Goal: Task Accomplishment & Management: Complete application form

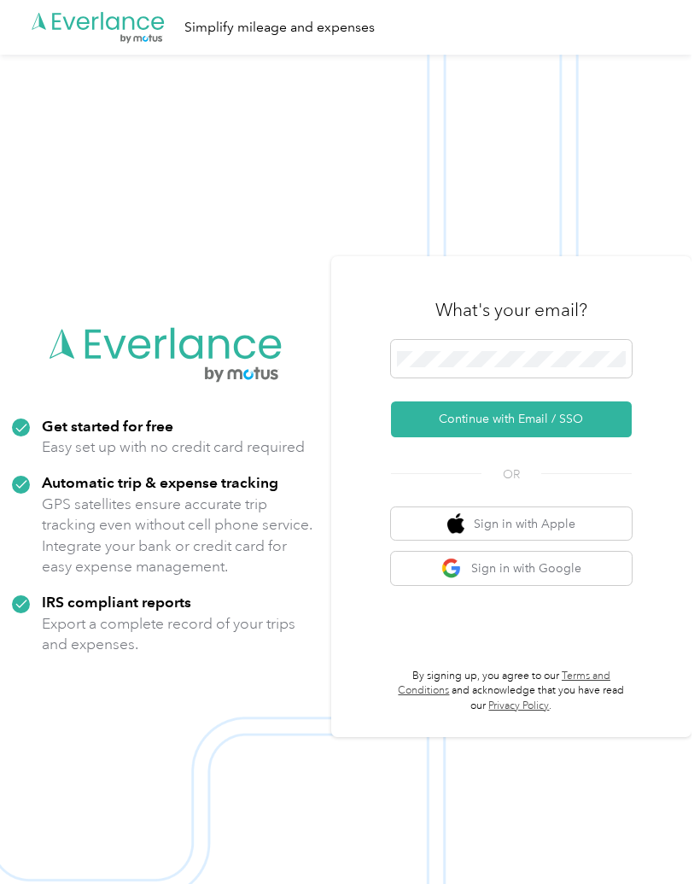
click at [434, 437] on button "Continue with Email / SSO" at bounding box center [511, 419] width 241 height 36
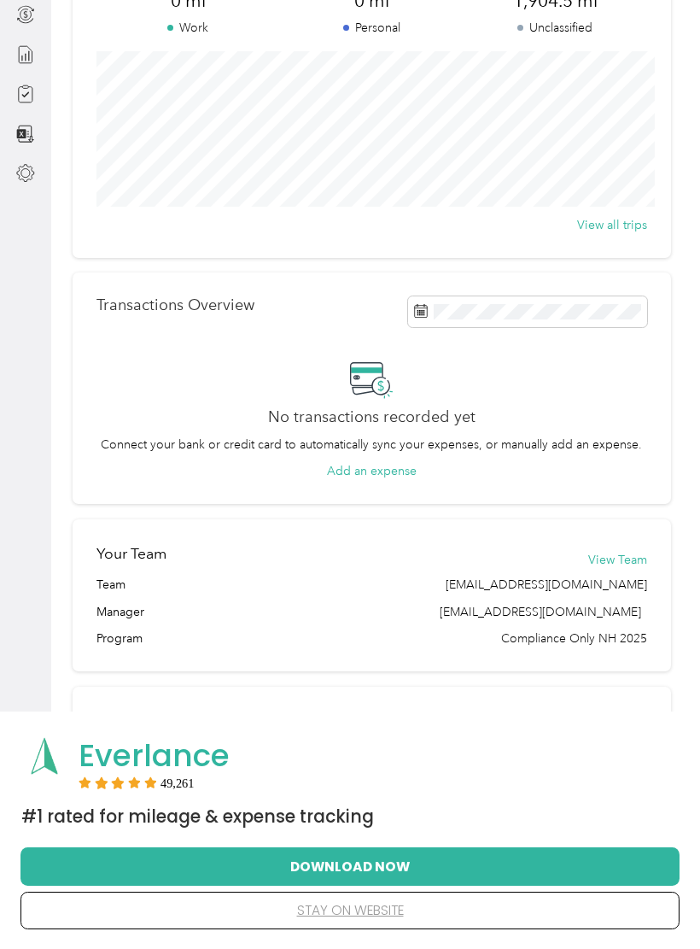
click at [343, 883] on button "stay on website" at bounding box center [350, 911] width 605 height 36
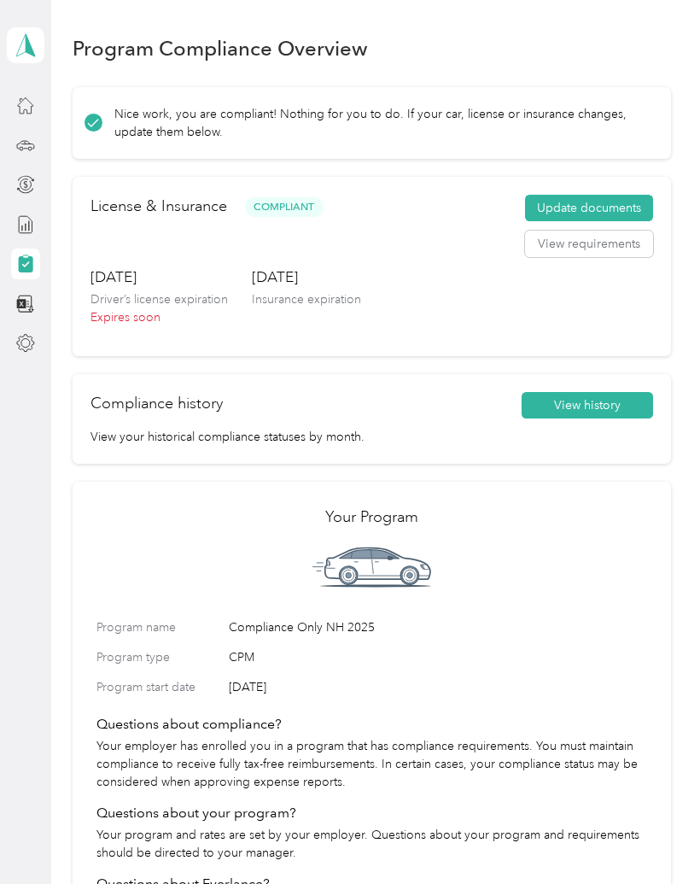
click at [569, 210] on button "Update documents" at bounding box center [589, 208] width 128 height 27
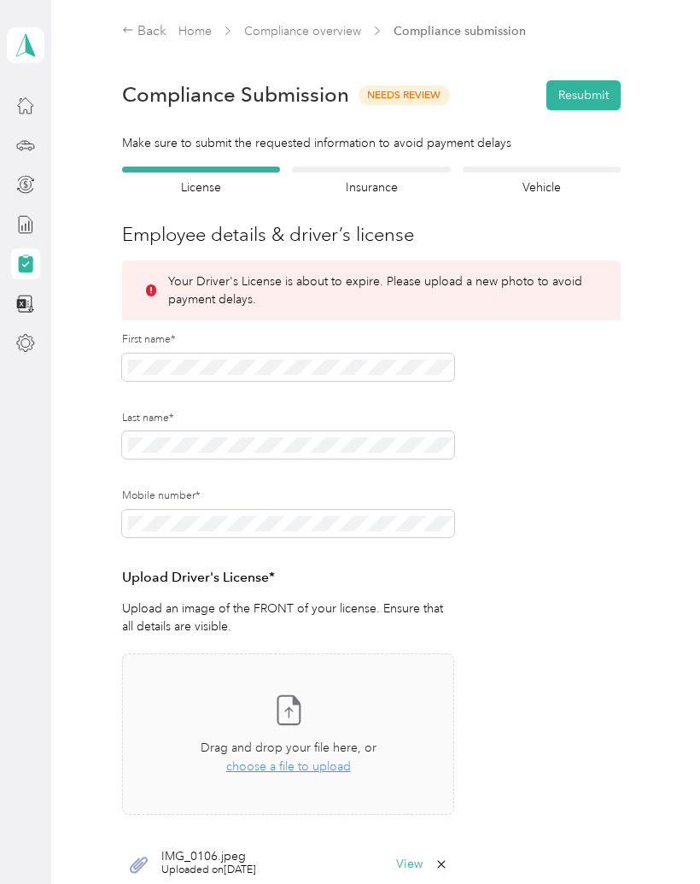
click at [277, 770] on span "choose a file to upload" at bounding box center [288, 766] width 125 height 15
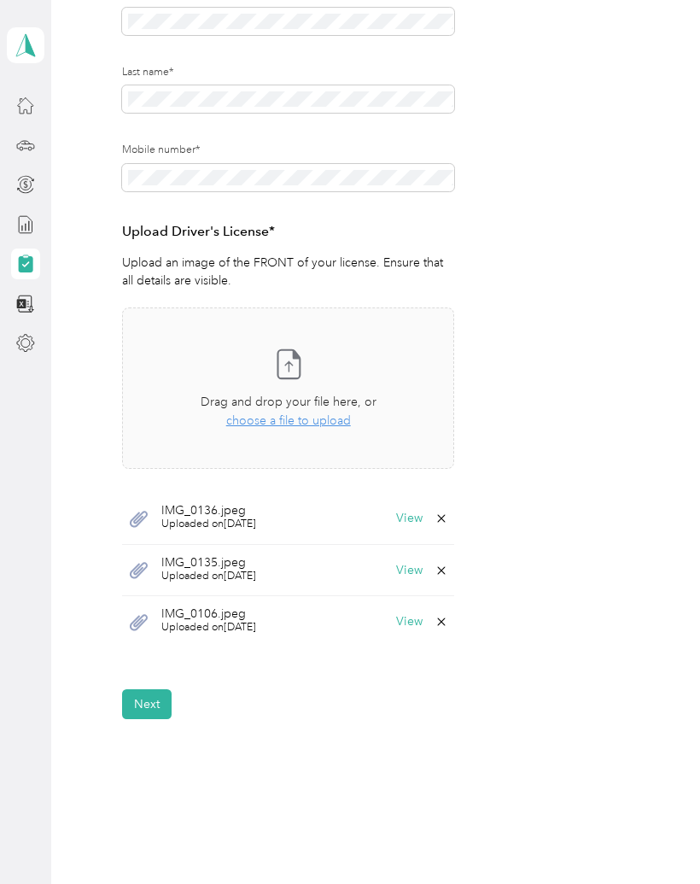
scroll to position [387, 0]
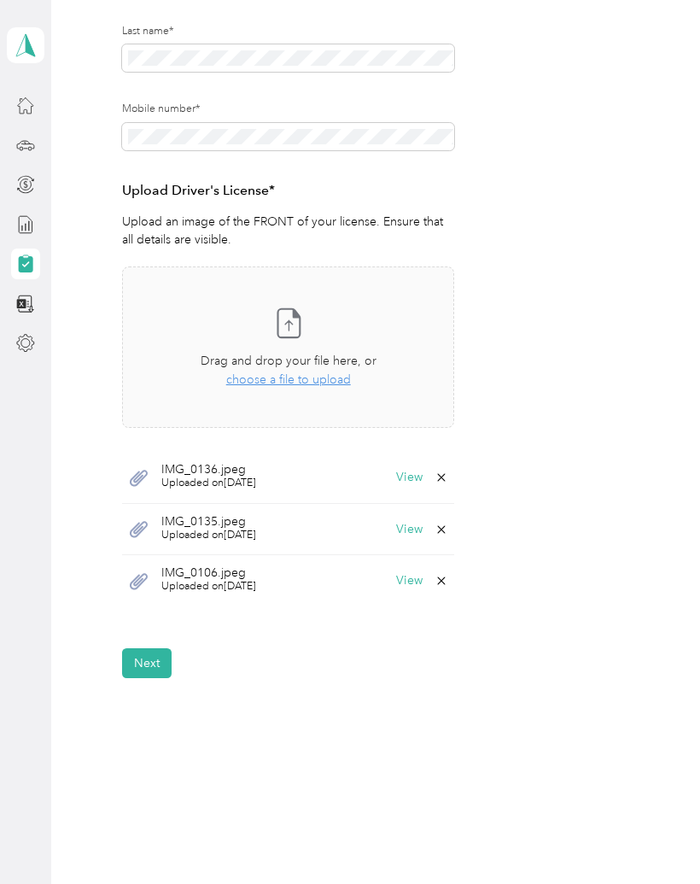
click at [149, 659] on button "Next" at bounding box center [147, 663] width 50 height 30
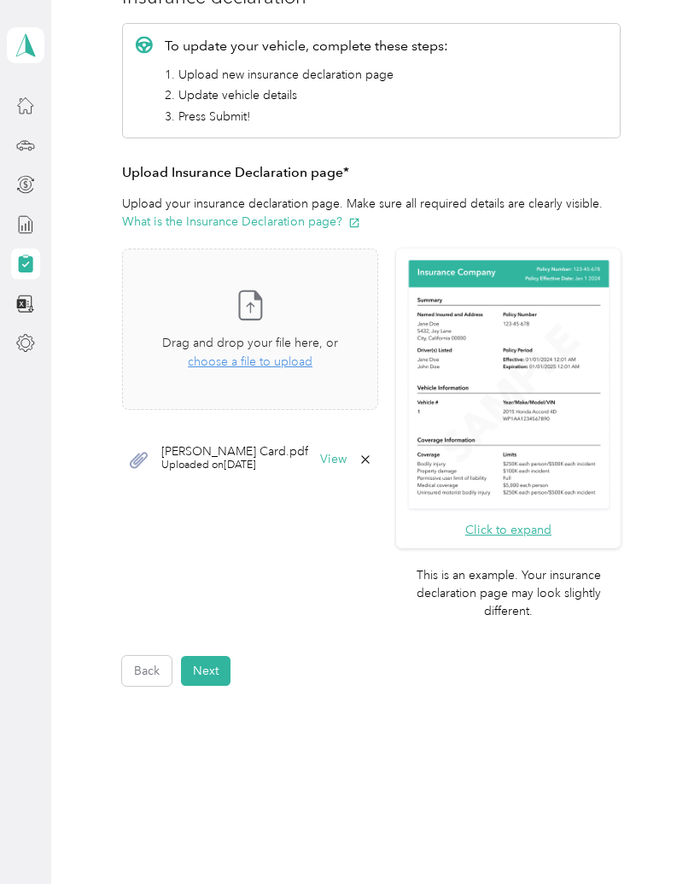
click at [207, 656] on button "Next" at bounding box center [206, 671] width 50 height 30
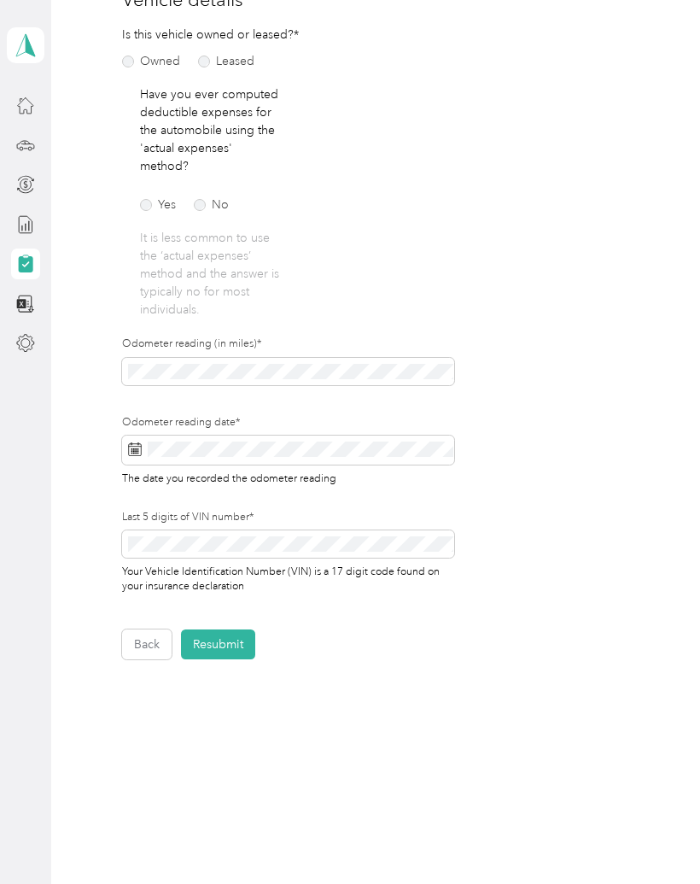
click at [213, 633] on button "Resubmit" at bounding box center [218, 645] width 74 height 30
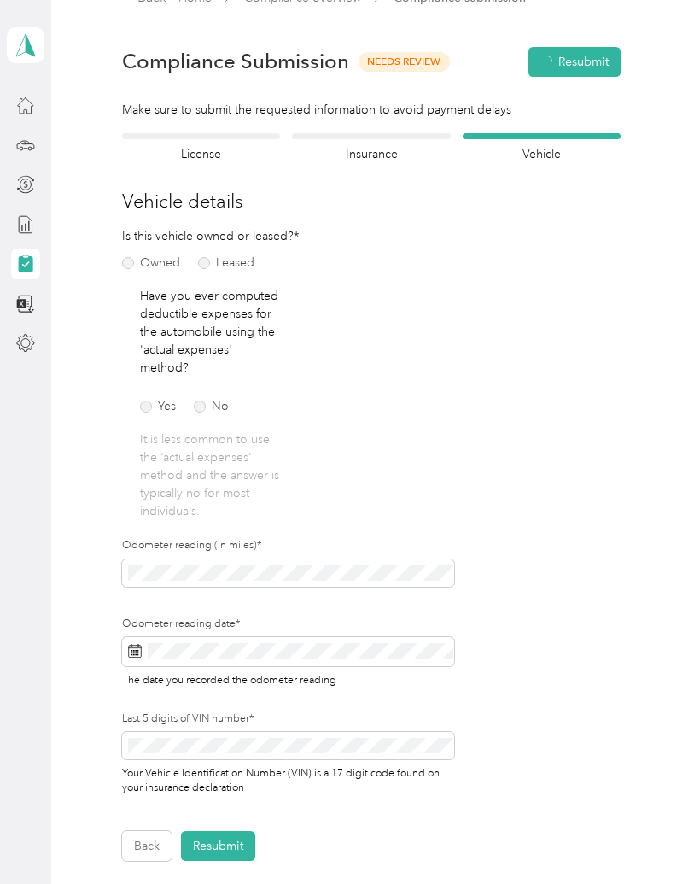
scroll to position [21, 0]
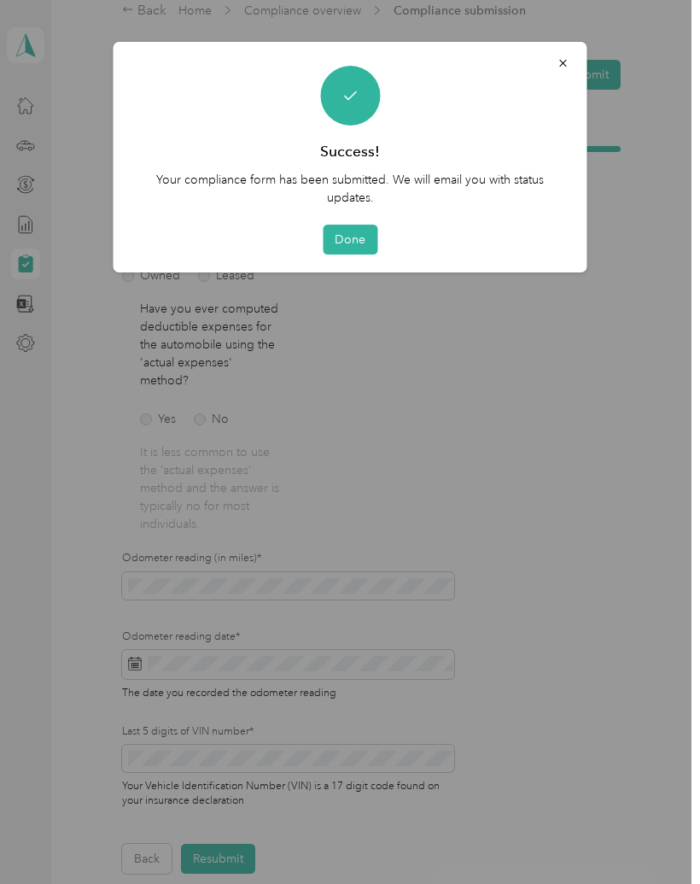
click at [360, 231] on button "Done" at bounding box center [350, 240] width 55 height 30
